Goal: Task Accomplishment & Management: Use online tool/utility

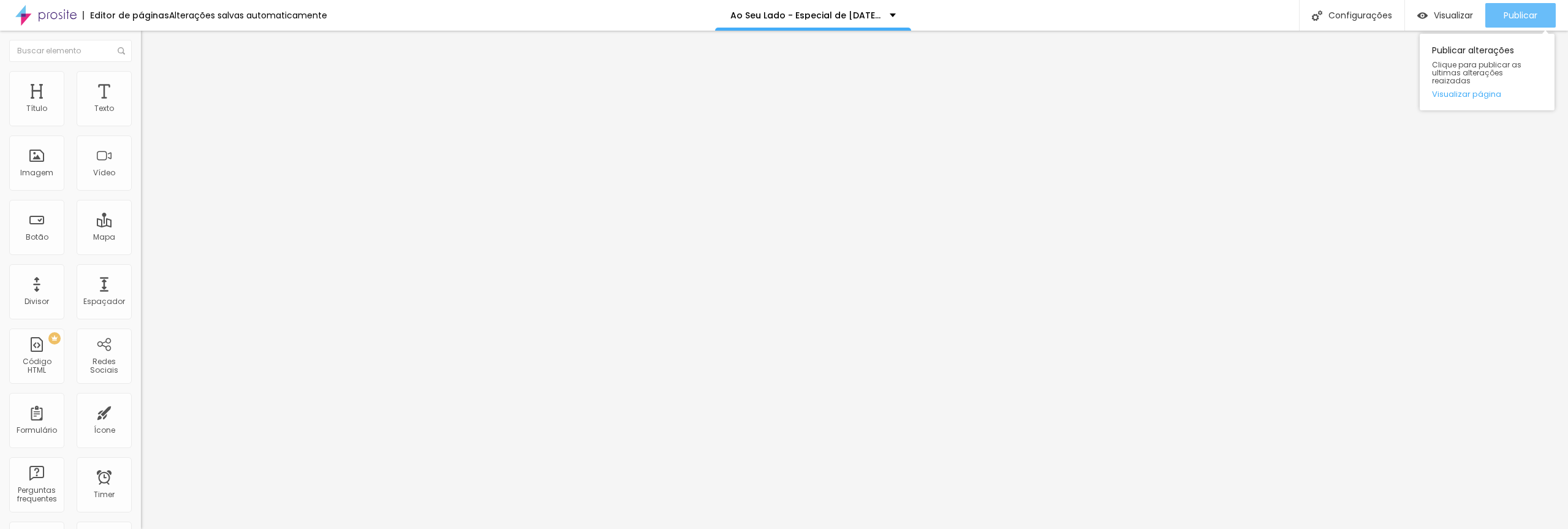
click at [1520, 13] on span "Publicar" at bounding box center [1520, 16] width 34 height 10
click at [141, 83] on li "Avançado" at bounding box center [211, 77] width 141 height 13
click at [152, 73] on span "Estilo" at bounding box center [162, 67] width 19 height 11
click at [141, 112] on span "Completo" at bounding box center [159, 106] width 38 height 11
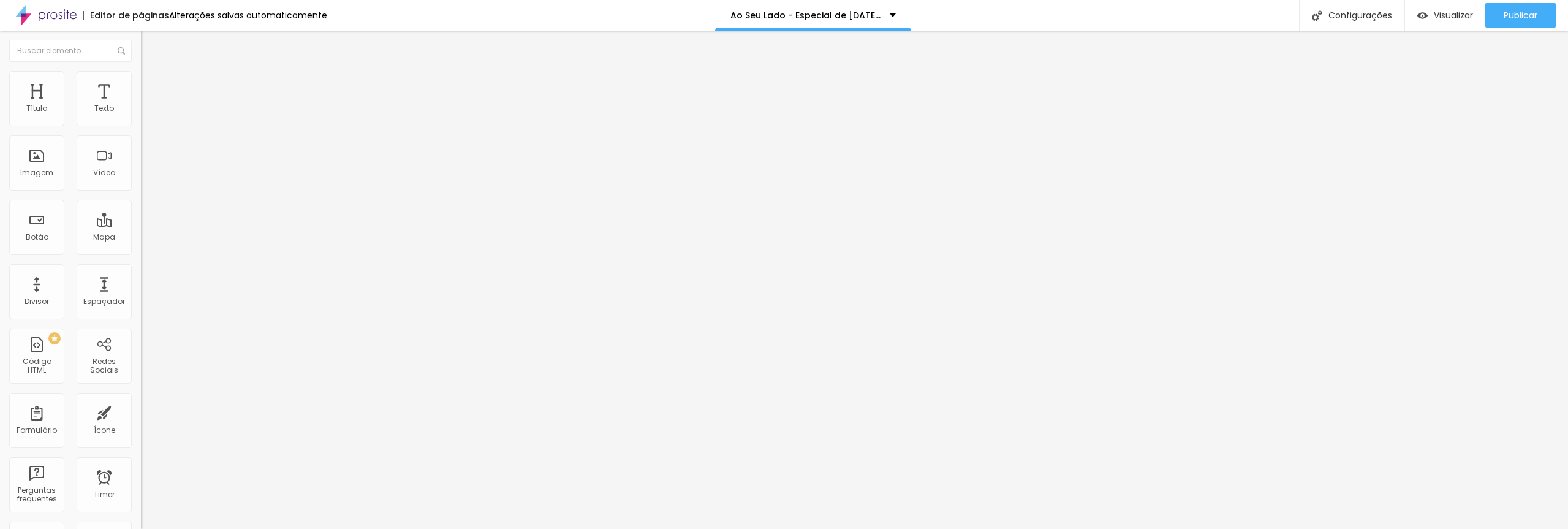
click at [141, 83] on li "Estilo" at bounding box center [211, 77] width 141 height 13
click at [152, 84] on span "Estilo" at bounding box center [162, 79] width 19 height 11
